Goal: Task Accomplishment & Management: Manage account settings

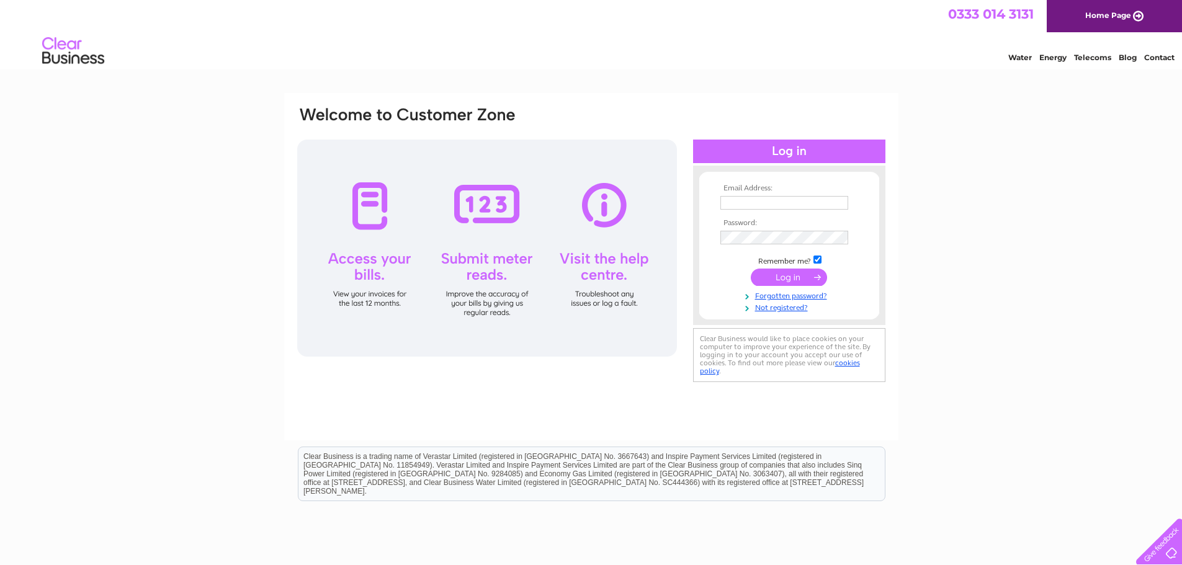
type input "[EMAIL_ADDRESS][DOMAIN_NAME]"
click at [797, 278] on input "submit" at bounding box center [789, 277] width 76 height 17
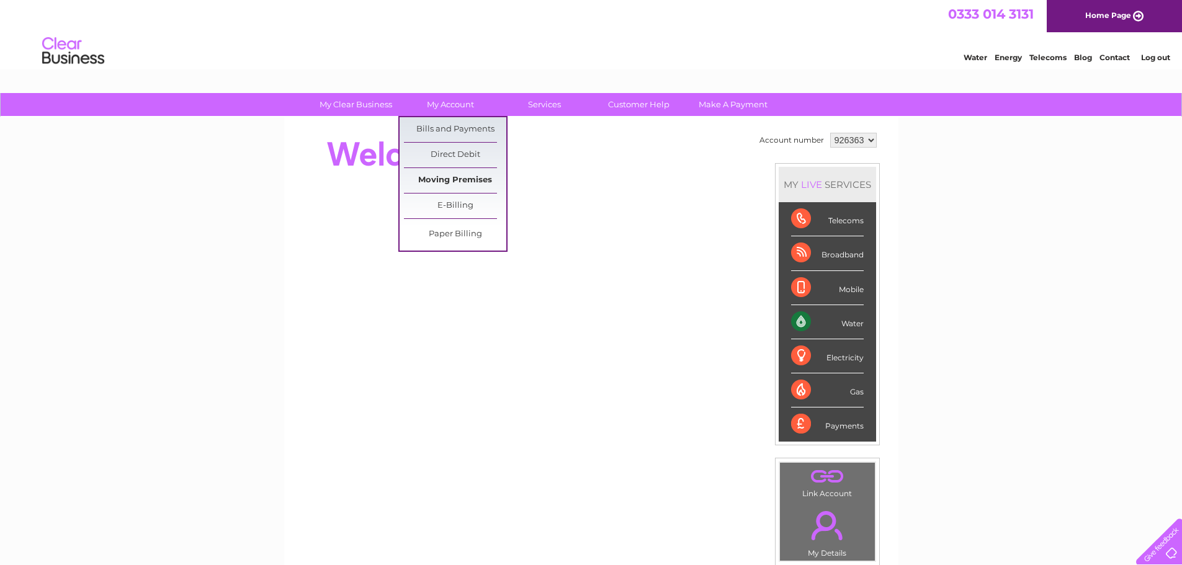
click at [477, 182] on link "Moving Premises" at bounding box center [455, 180] width 102 height 25
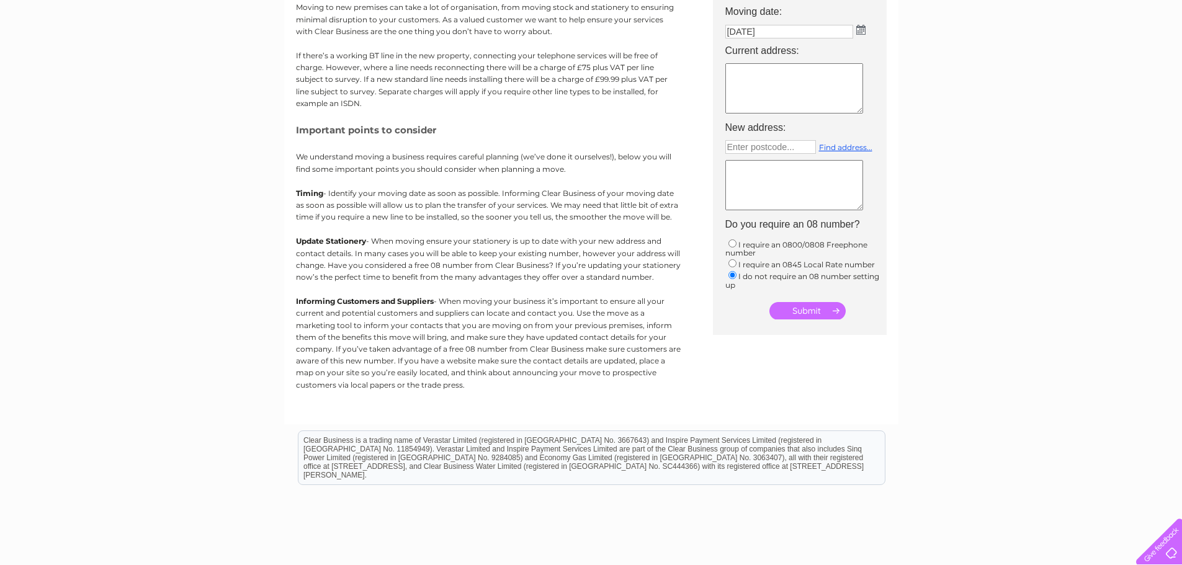
scroll to position [16, 0]
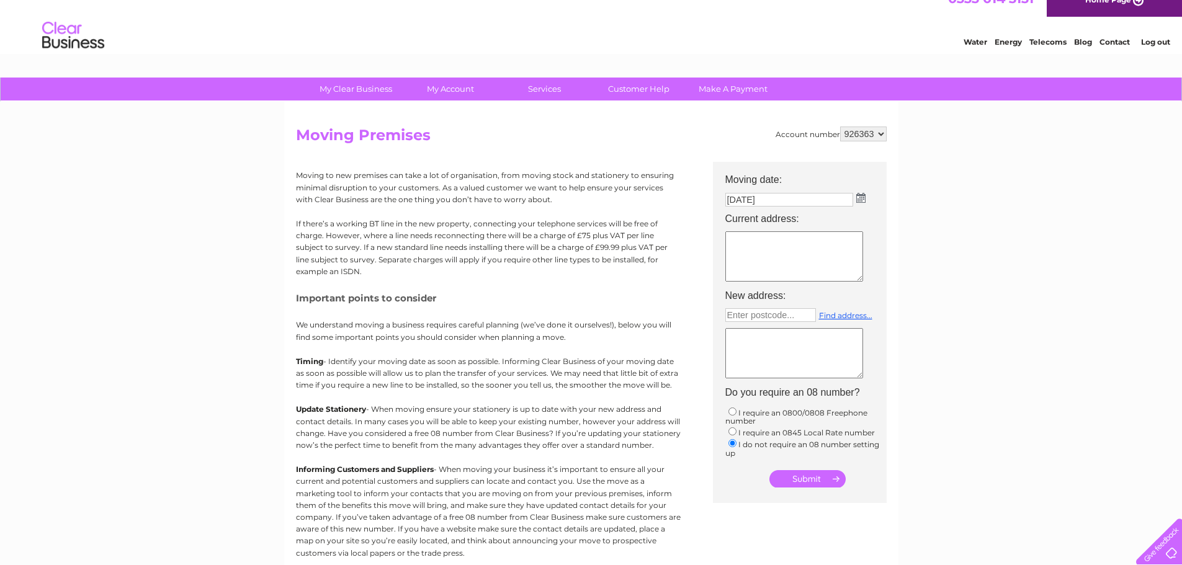
click at [861, 198] on img at bounding box center [860, 198] width 9 height 10
click at [733, 220] on div "Prev Next September 2025" at bounding box center [794, 217] width 135 height 19
click at [738, 218] on div "Prev Next September 2025" at bounding box center [794, 217] width 135 height 19
click at [854, 218] on span "Next" at bounding box center [853, 218] width 10 height 10
click at [737, 214] on span "Prev" at bounding box center [737, 218] width 10 height 10
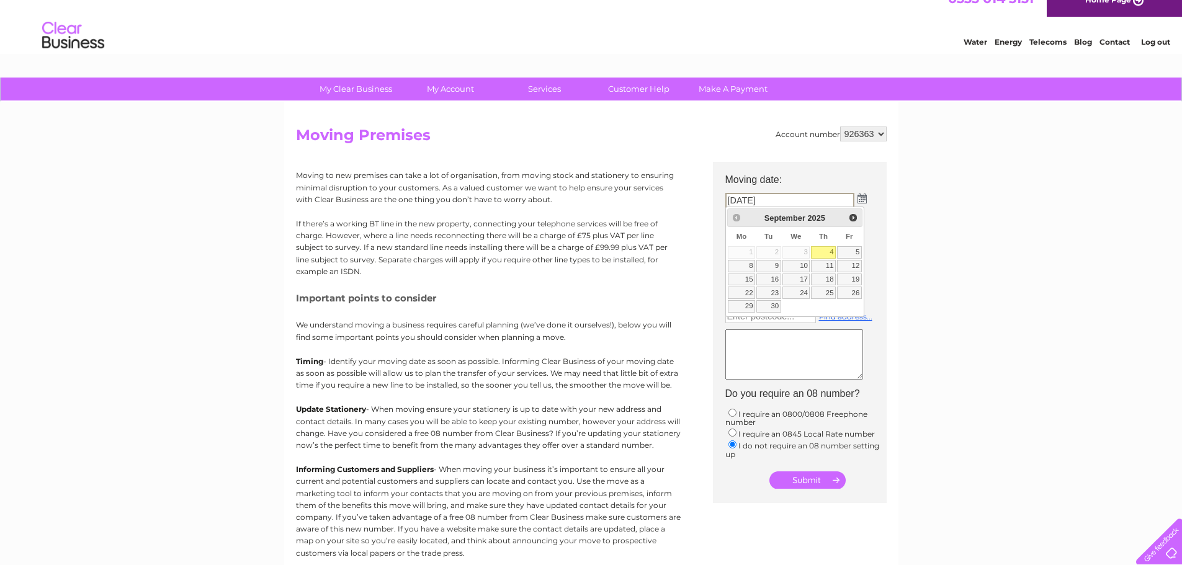
click at [737, 214] on div "Prev Next September 2025" at bounding box center [794, 217] width 135 height 19
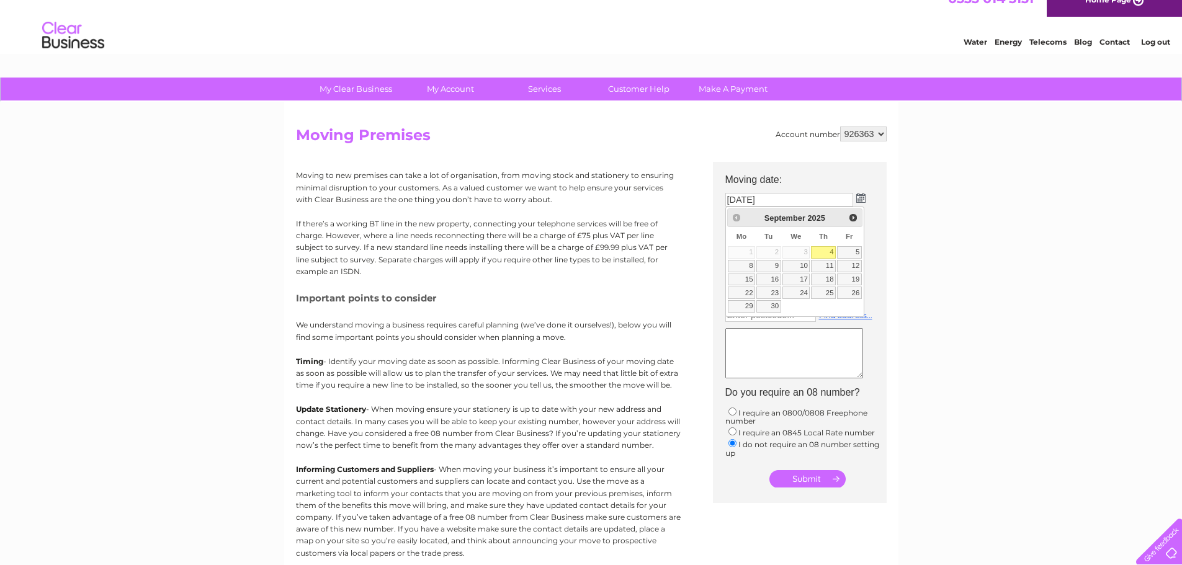
click at [1000, 232] on div "My Clear Business Login Details My Details My Preferences Link Account My Accou…" at bounding box center [591, 441] width 1182 height 727
click at [880, 131] on select "926363" at bounding box center [863, 134] width 47 height 15
click at [840, 127] on select "926363" at bounding box center [863, 134] width 47 height 15
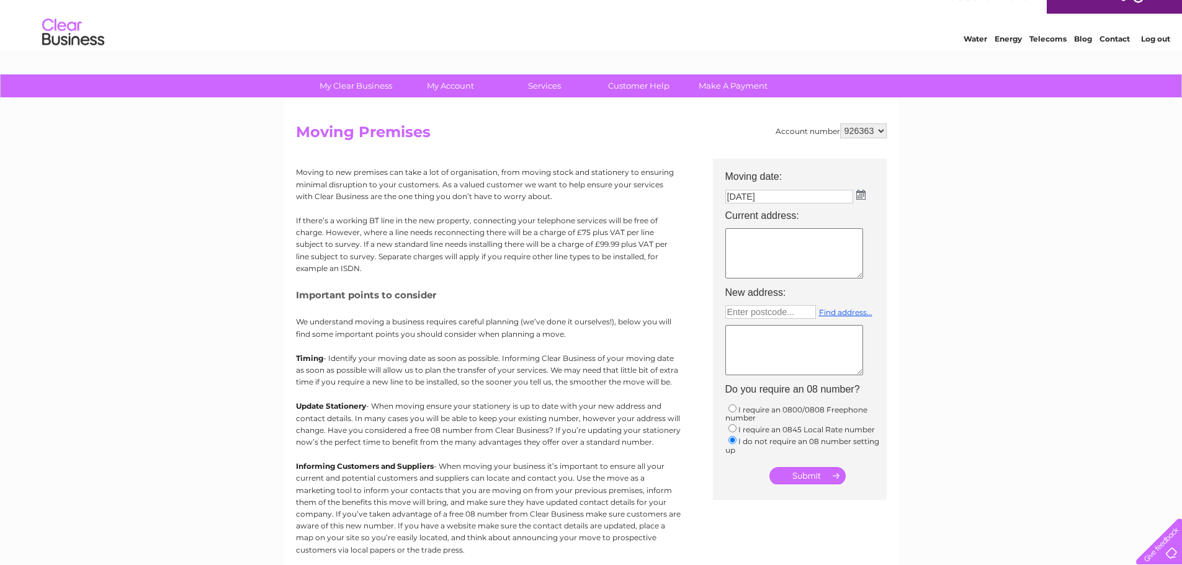
scroll to position [0, 0]
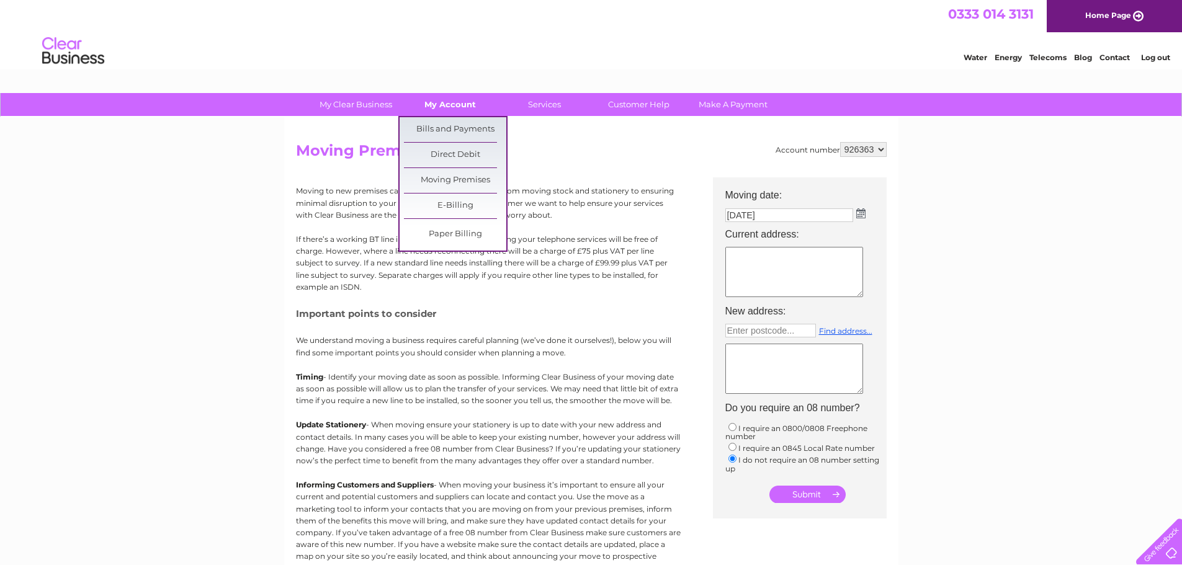
click at [468, 109] on link "My Account" at bounding box center [450, 104] width 102 height 23
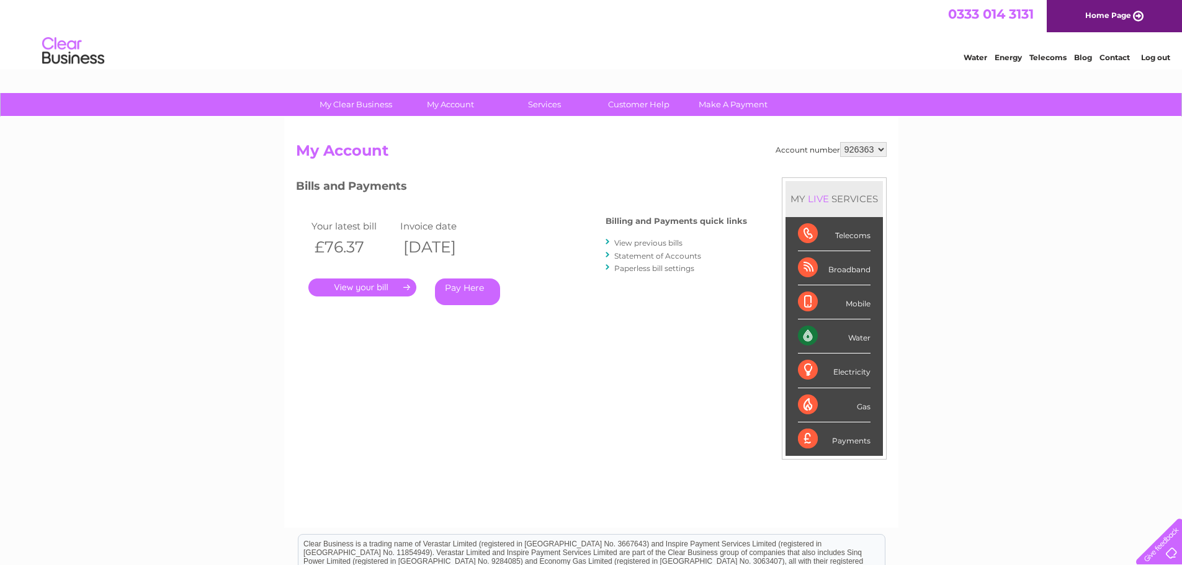
drag, startPoint x: 357, startPoint y: 287, endPoint x: 362, endPoint y: 292, distance: 7.1
click at [357, 287] on link "." at bounding box center [362, 288] width 108 height 18
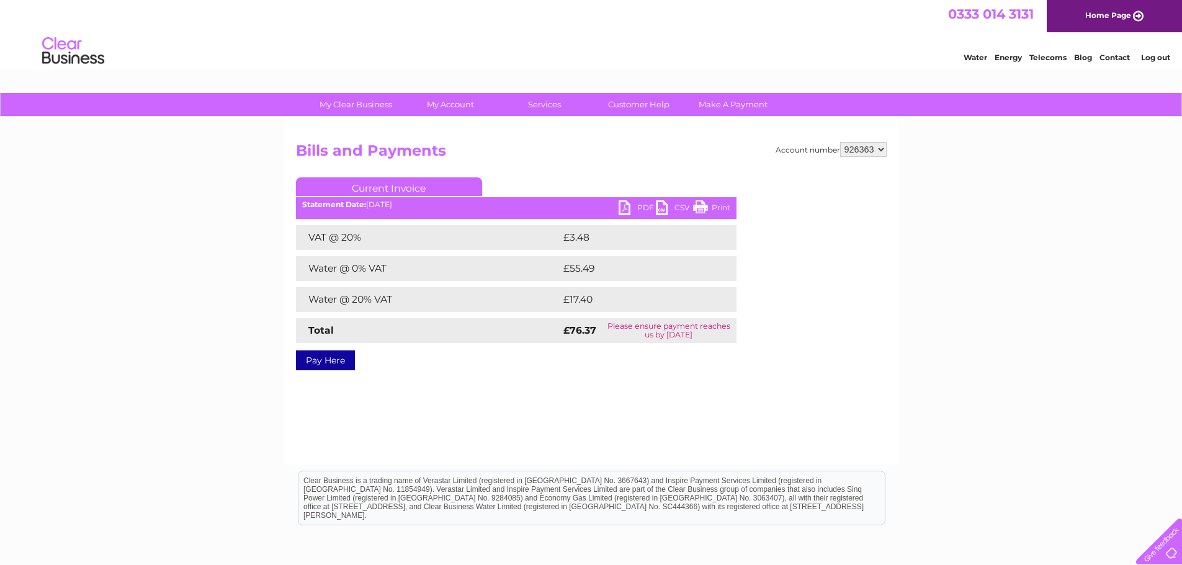
click at [643, 207] on link "PDF" at bounding box center [637, 209] width 37 height 18
